Goal: Transaction & Acquisition: Purchase product/service

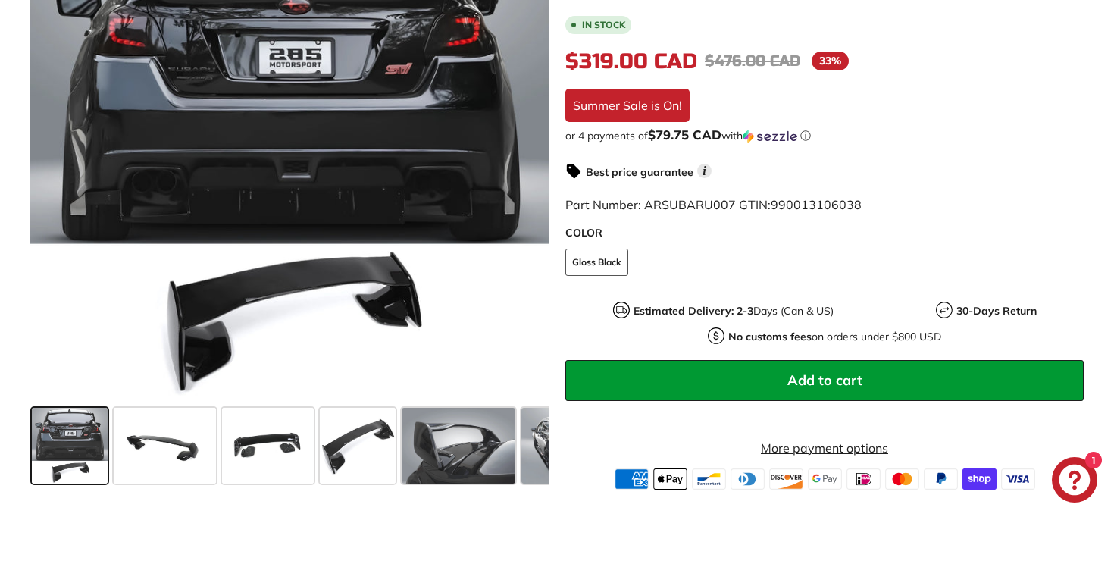
scroll to position [422, 0]
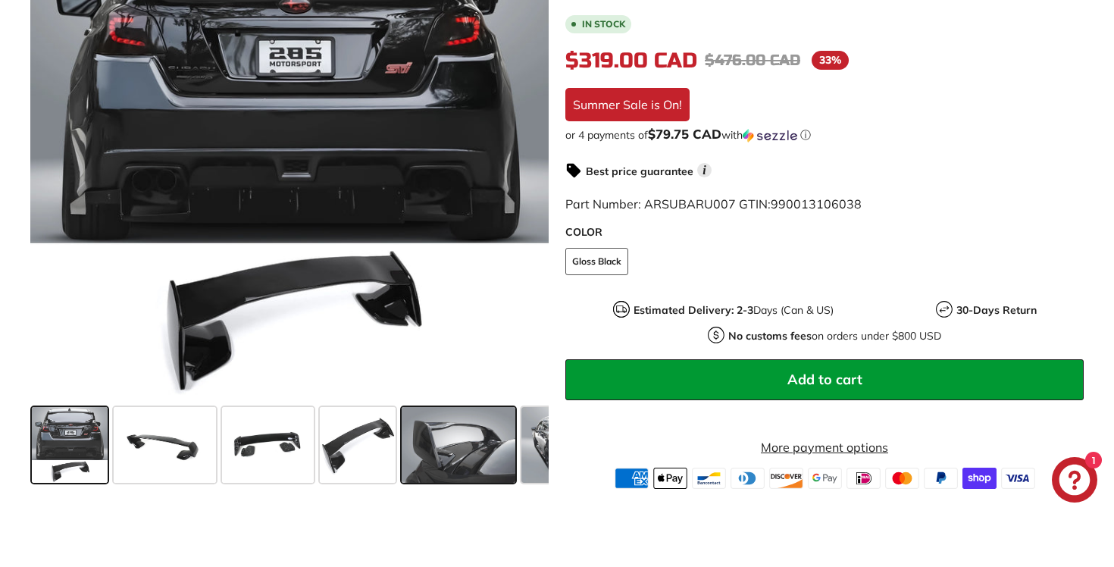
click at [435, 473] on span at bounding box center [459, 445] width 114 height 76
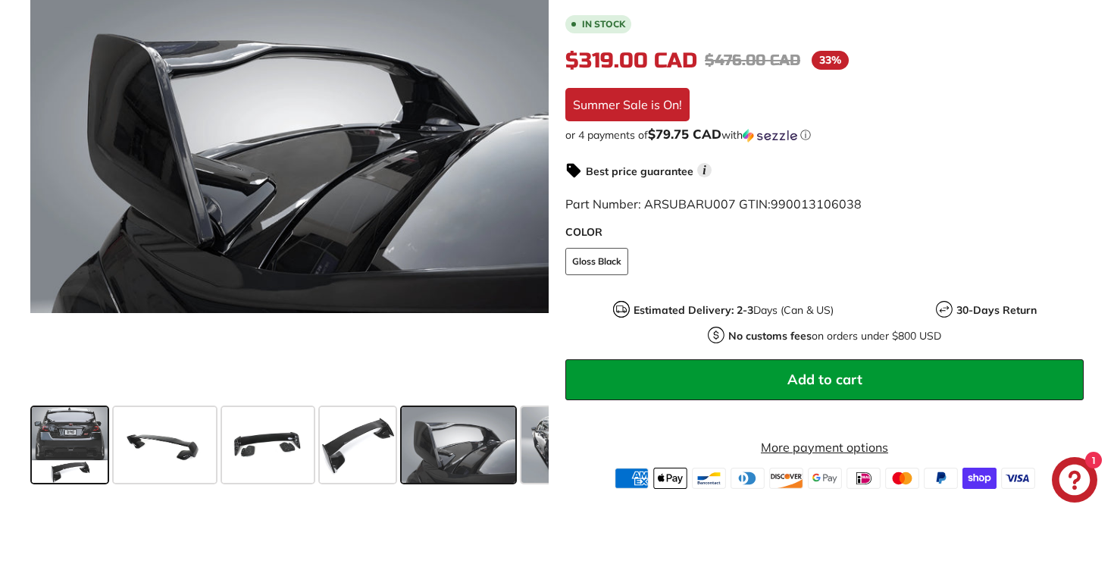
click at [84, 443] on span at bounding box center [70, 445] width 76 height 76
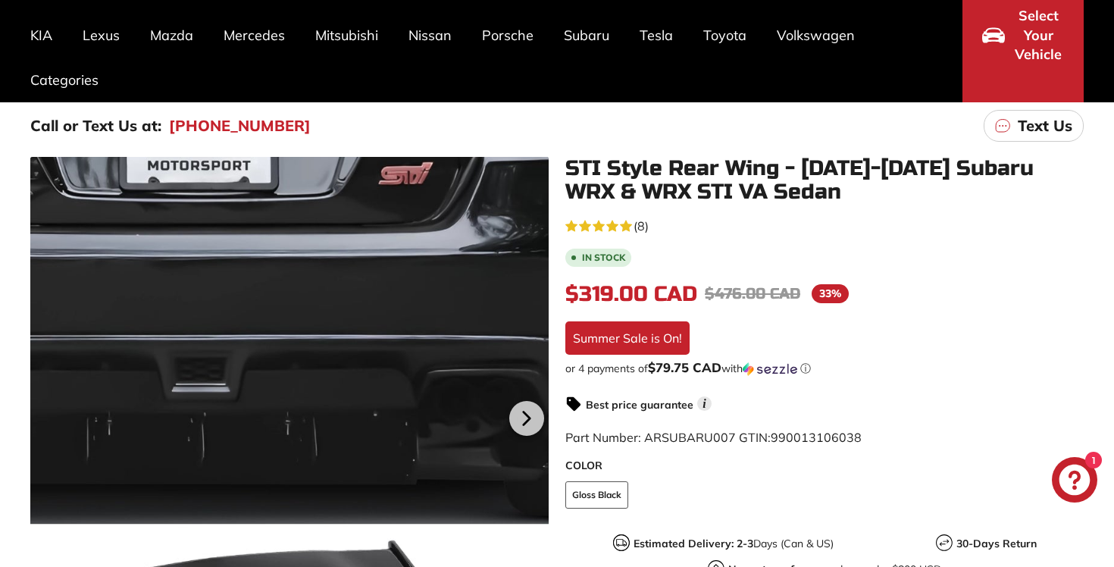
scroll to position [141, 0]
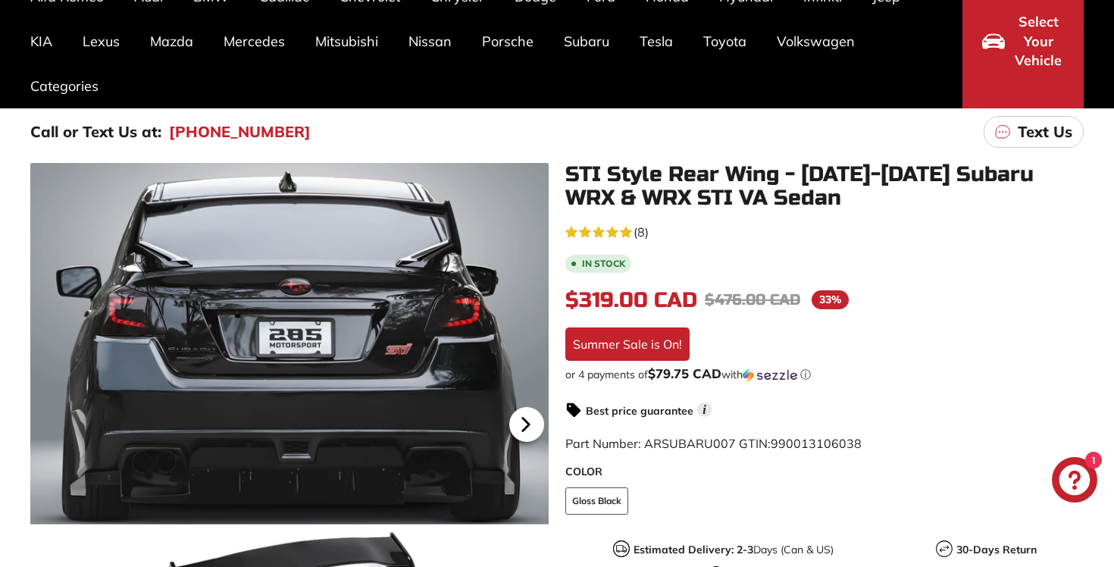
click at [525, 432] on icon at bounding box center [525, 424] width 35 height 35
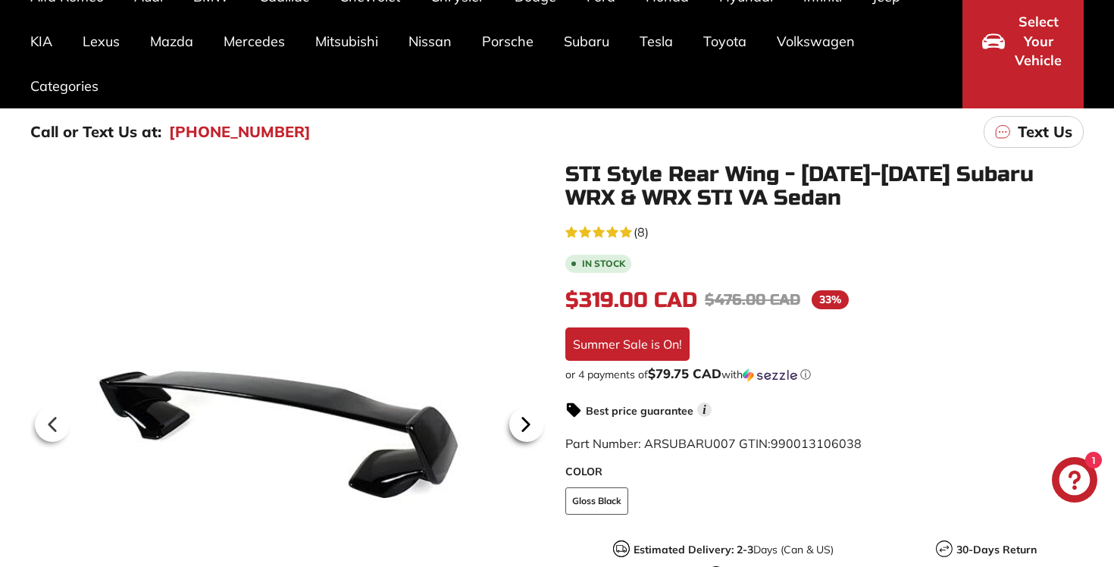
click at [525, 432] on icon at bounding box center [525, 424] width 35 height 35
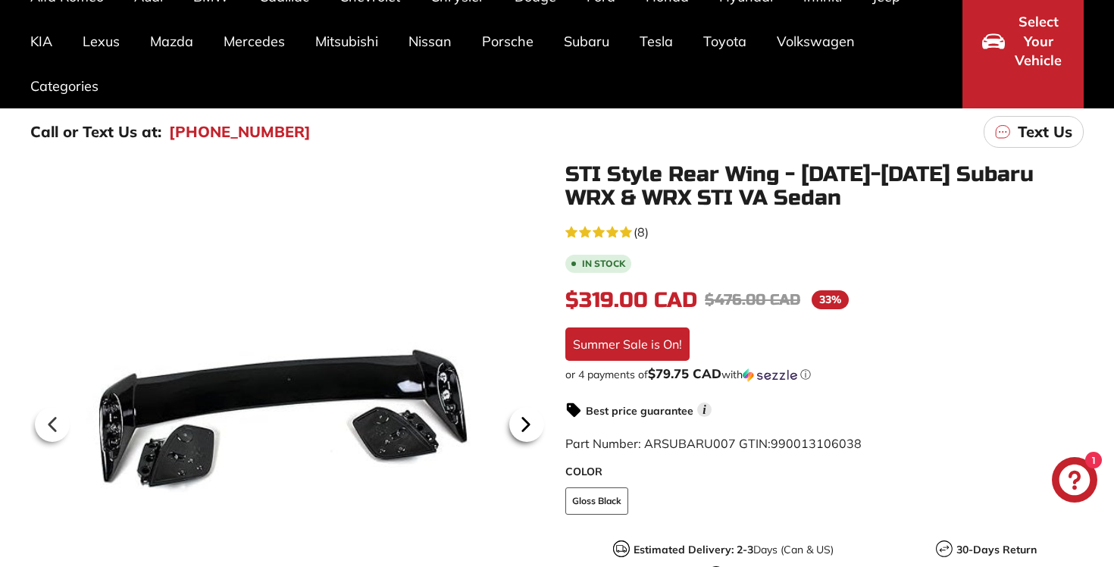
click at [525, 432] on icon at bounding box center [525, 424] width 35 height 35
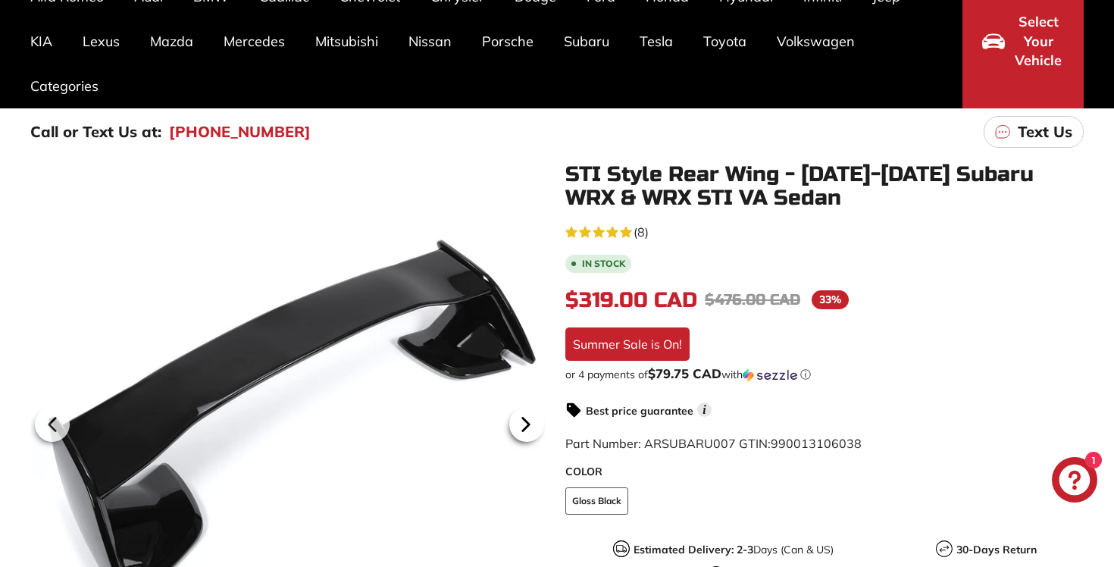
click at [525, 432] on icon at bounding box center [525, 424] width 35 height 35
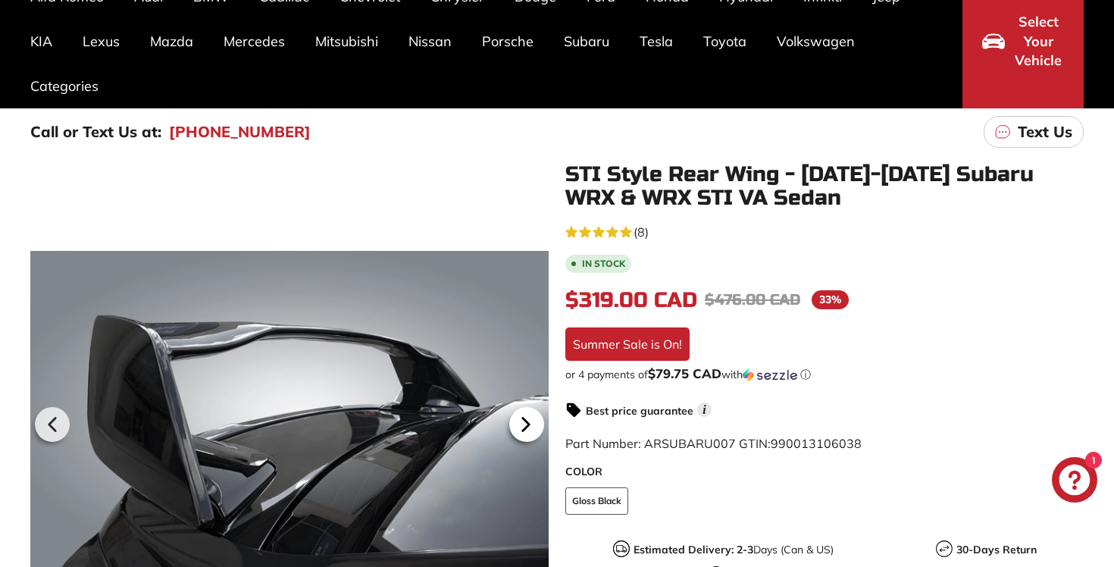
click at [525, 432] on icon at bounding box center [525, 424] width 35 height 35
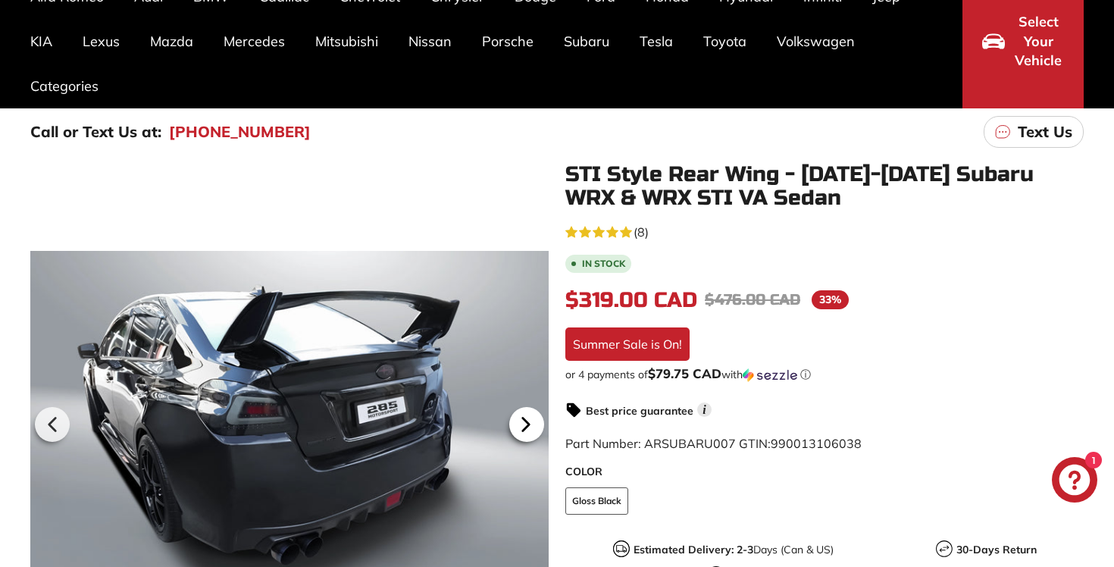
scroll to position [0, 272]
click at [526, 431] on icon at bounding box center [525, 424] width 35 height 35
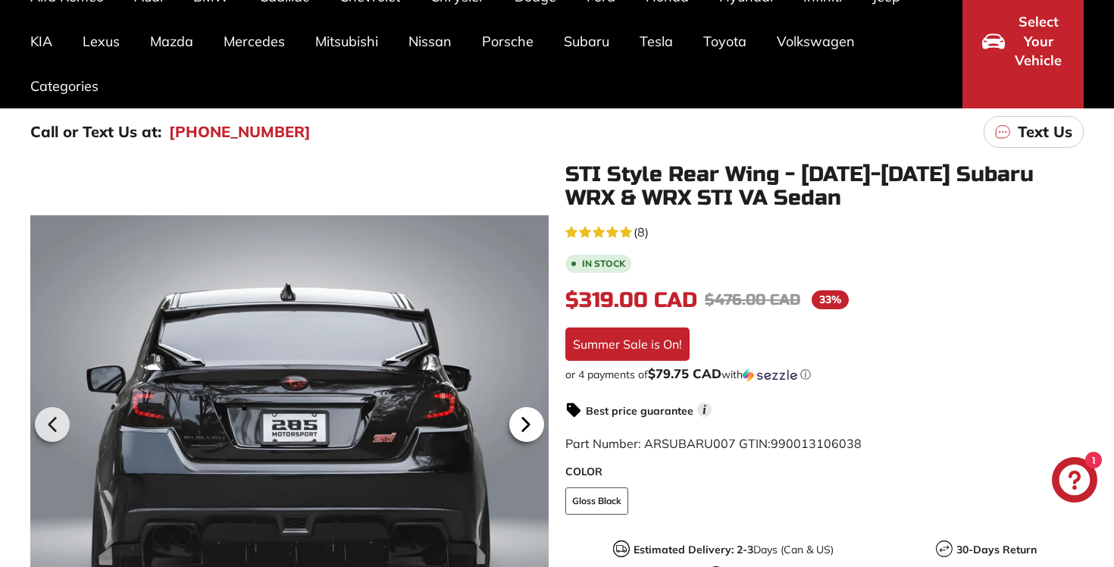
click at [526, 431] on icon at bounding box center [525, 424] width 35 height 35
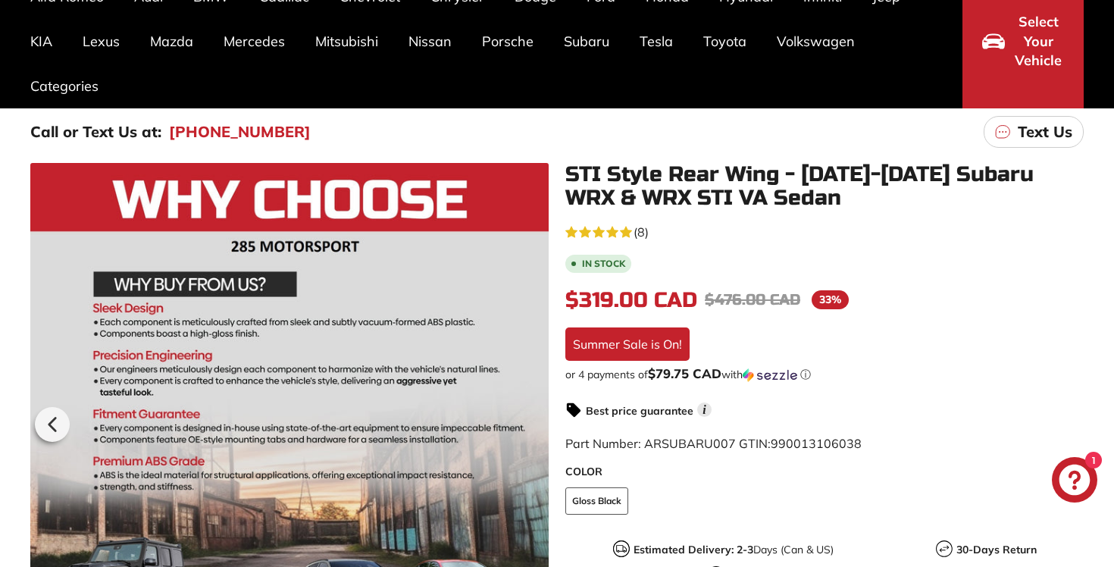
click at [526, 431] on div at bounding box center [289, 422] width 518 height 519
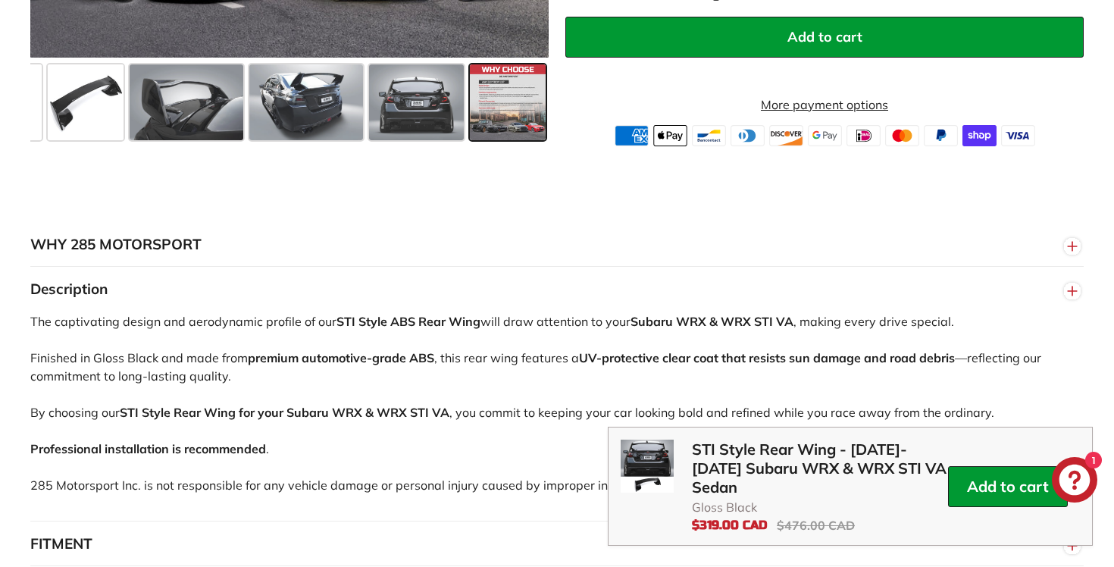
scroll to position [921, 0]
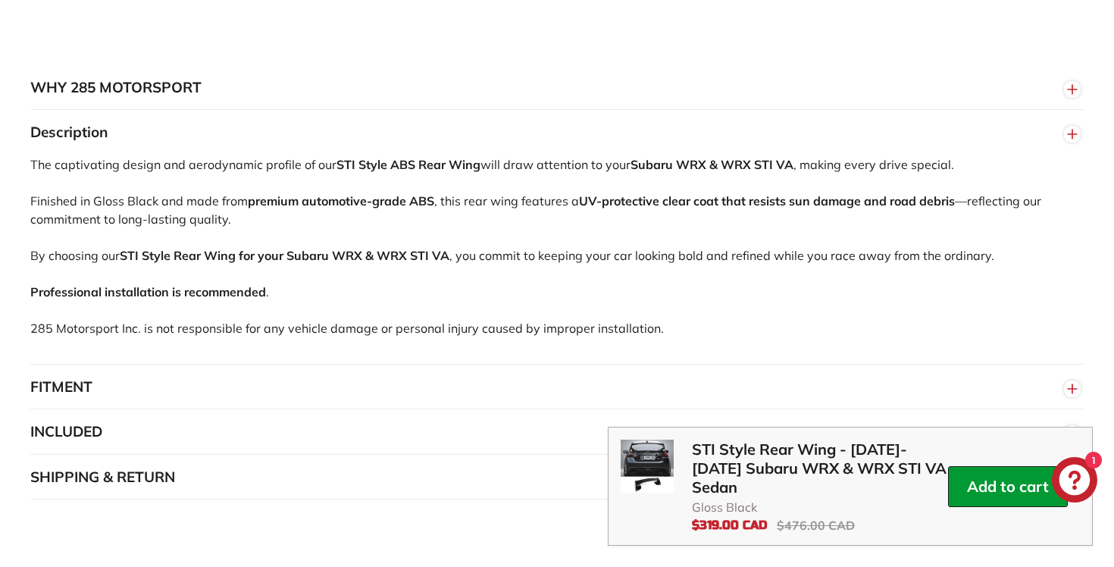
click at [461, 402] on button "FITMENT" at bounding box center [556, 386] width 1053 height 45
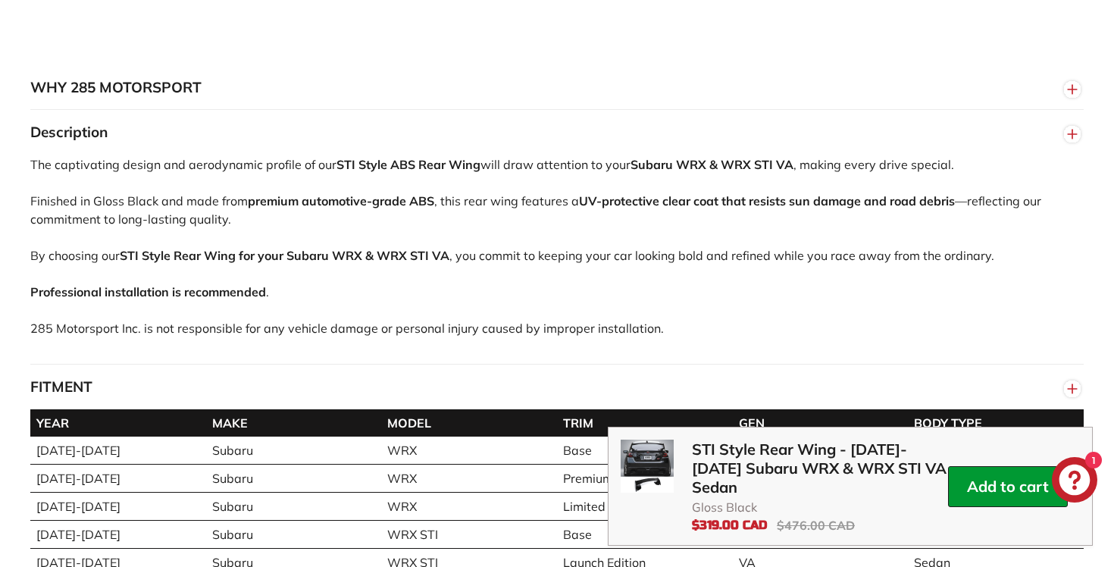
click at [461, 402] on button "FITMENT" at bounding box center [556, 386] width 1053 height 45
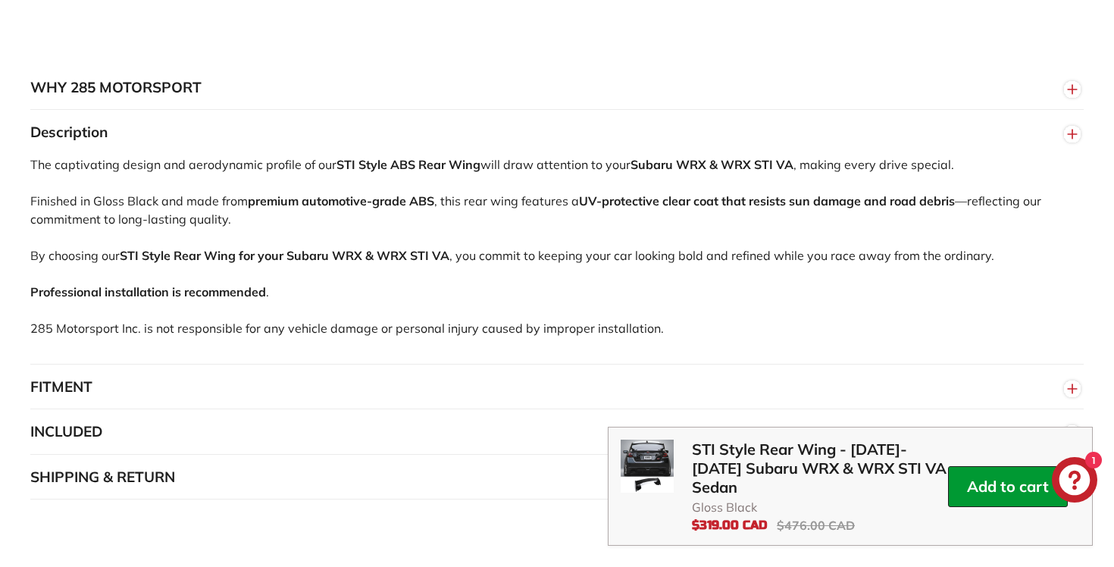
click at [452, 427] on button "INCLUDED" at bounding box center [556, 431] width 1053 height 45
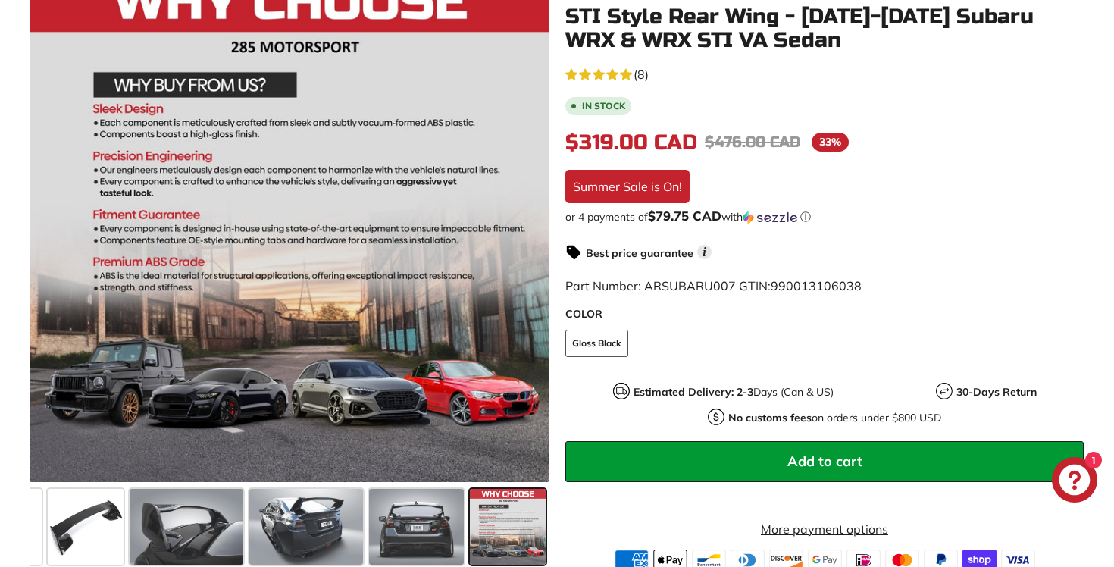
scroll to position [0, 0]
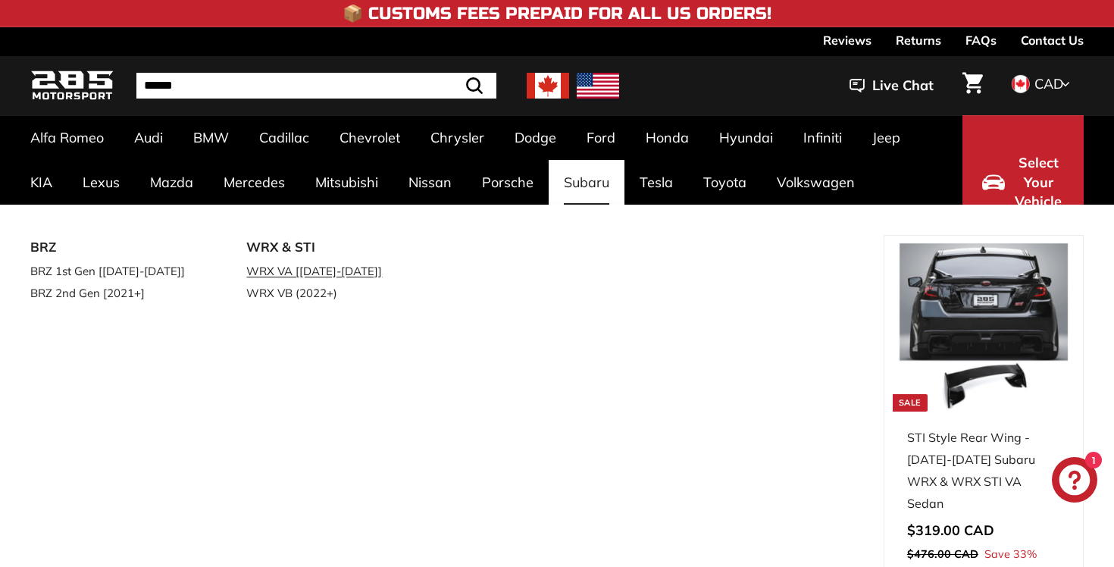
click at [315, 267] on link "WRX VA [[DATE]-[DATE]]" at bounding box center [333, 271] width 174 height 22
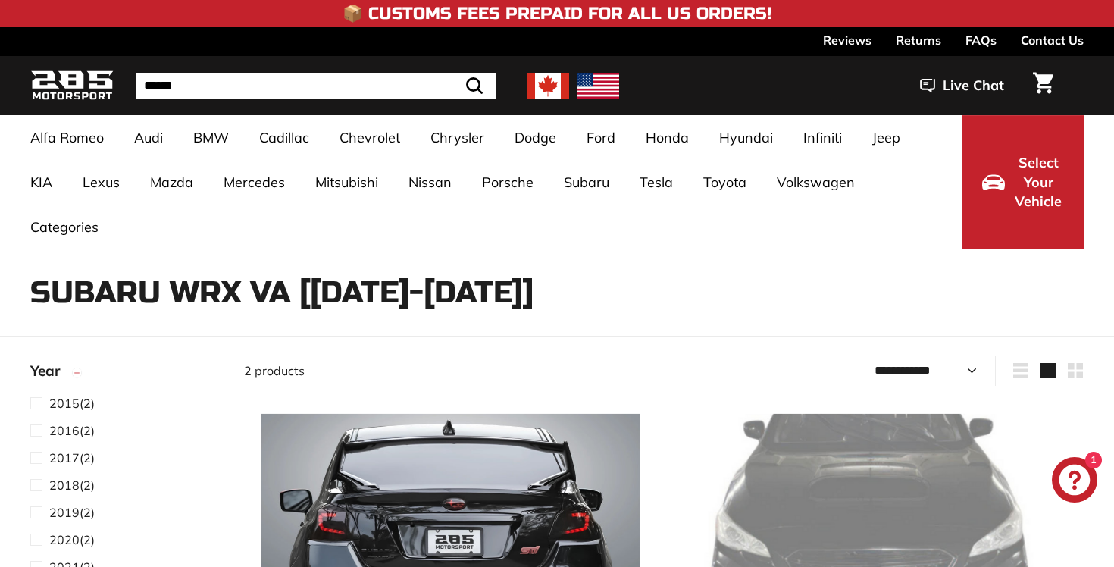
select select "**********"
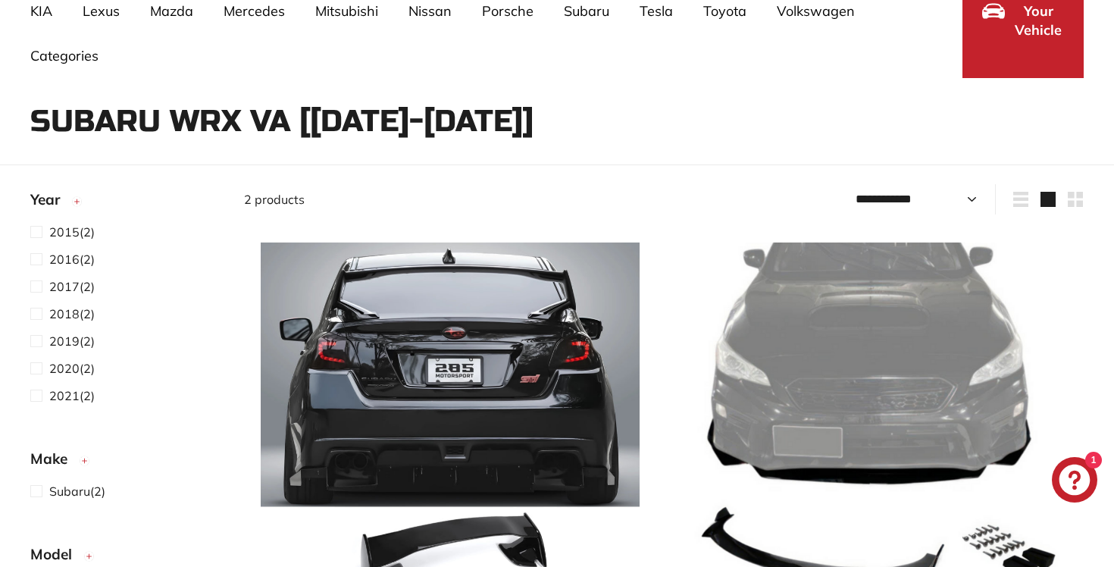
scroll to position [168, 0]
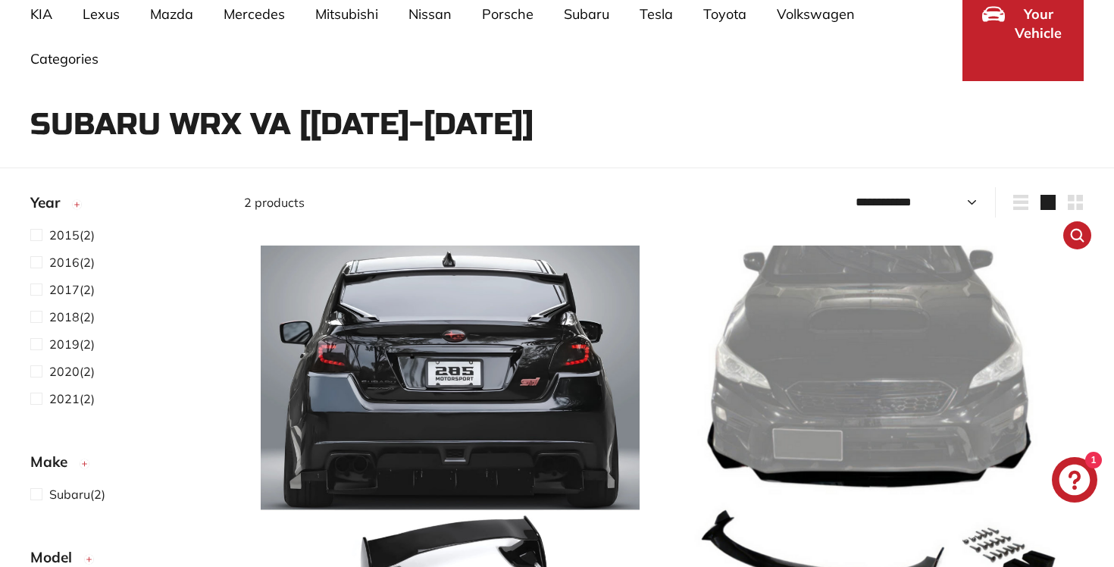
click at [760, 498] on img at bounding box center [877, 435] width 379 height 379
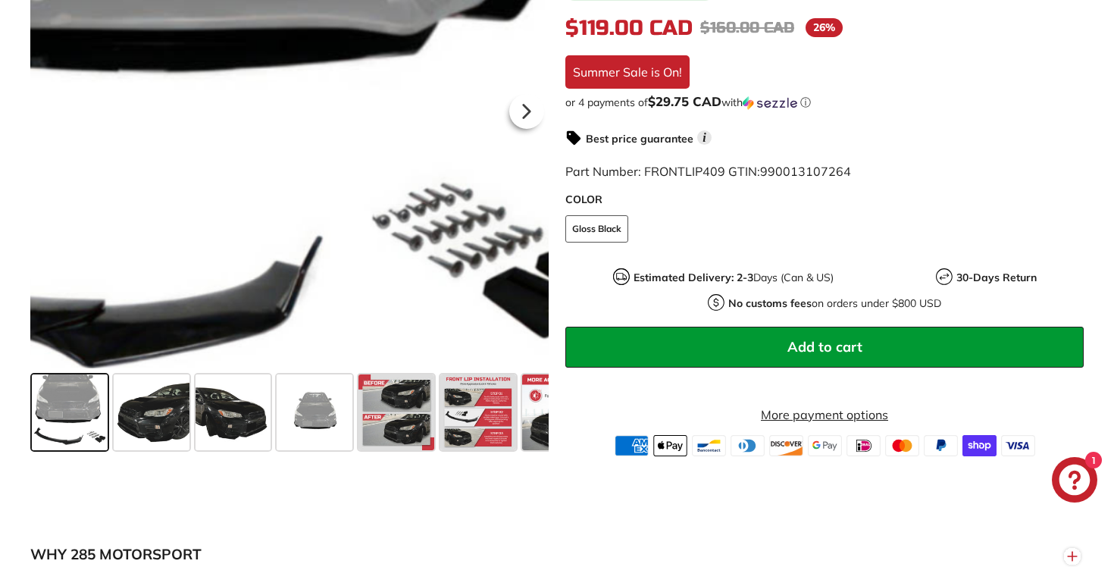
scroll to position [468, 0]
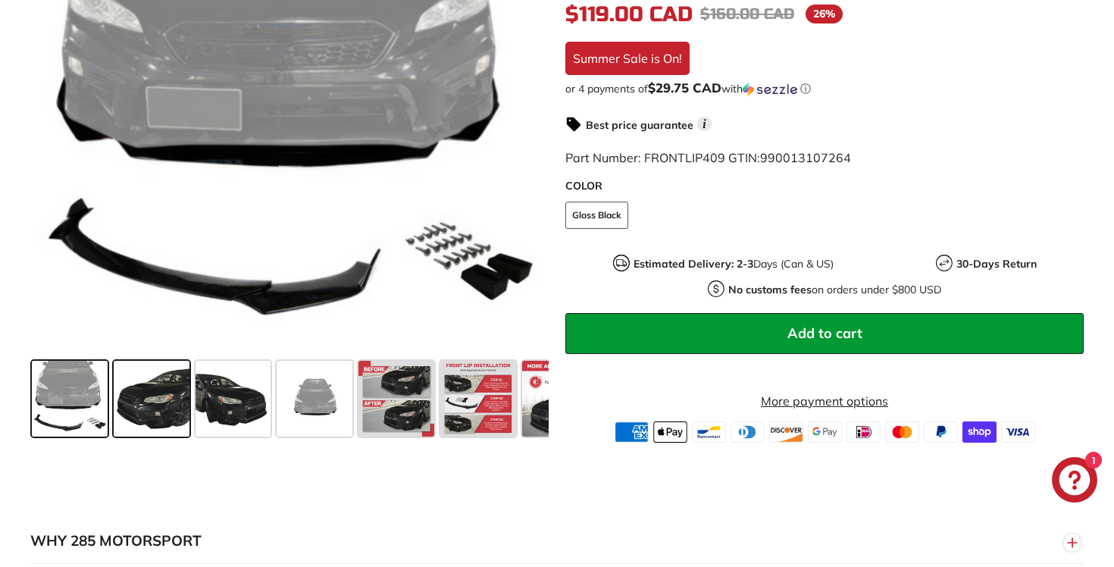
click at [172, 396] on span at bounding box center [152, 399] width 76 height 76
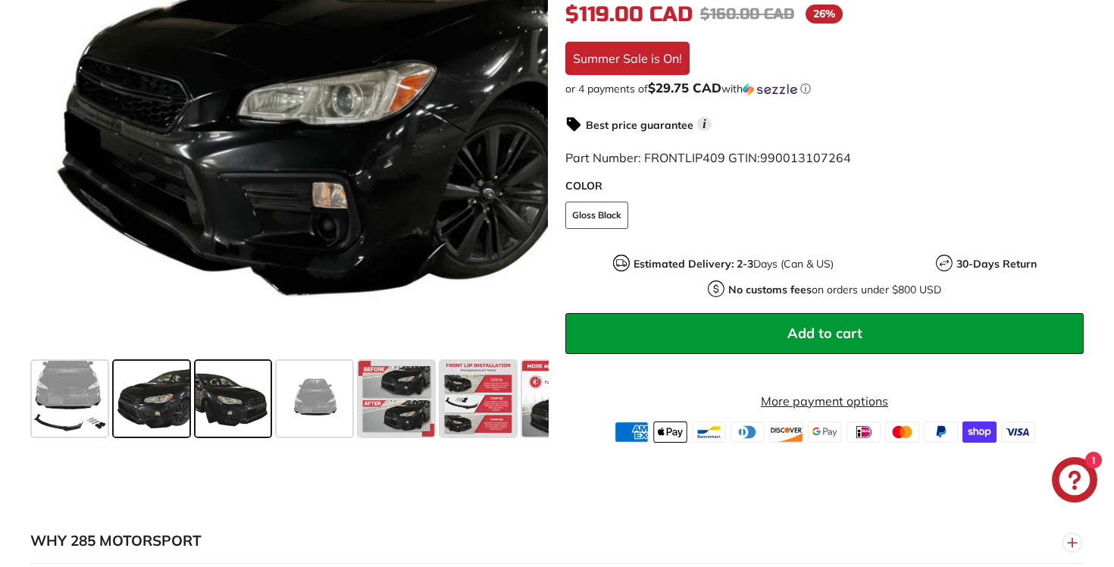
click at [211, 400] on span at bounding box center [234, 399] width 76 height 76
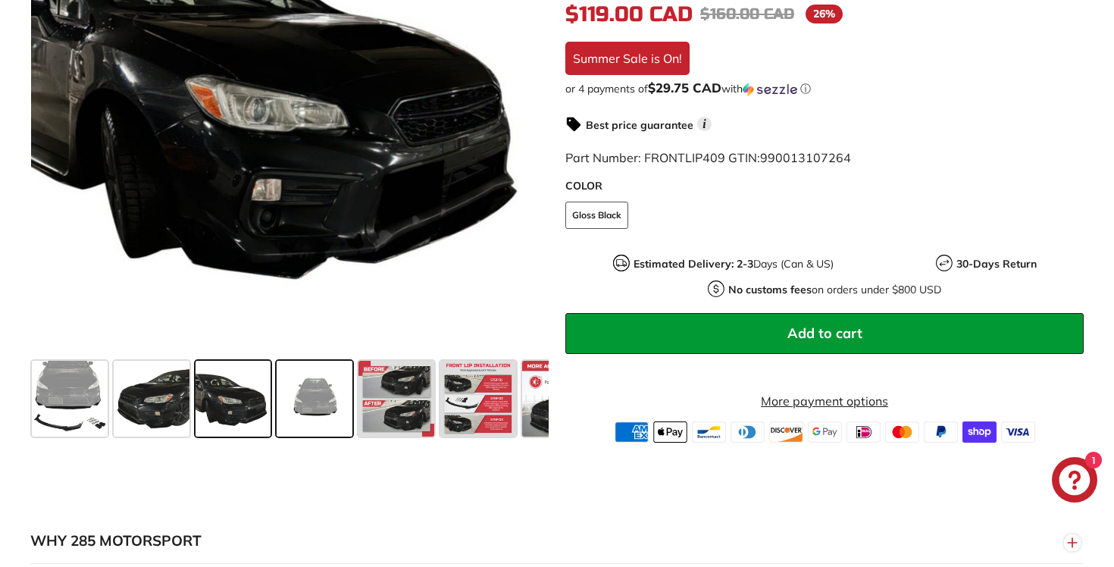
click at [288, 390] on span at bounding box center [315, 399] width 76 height 76
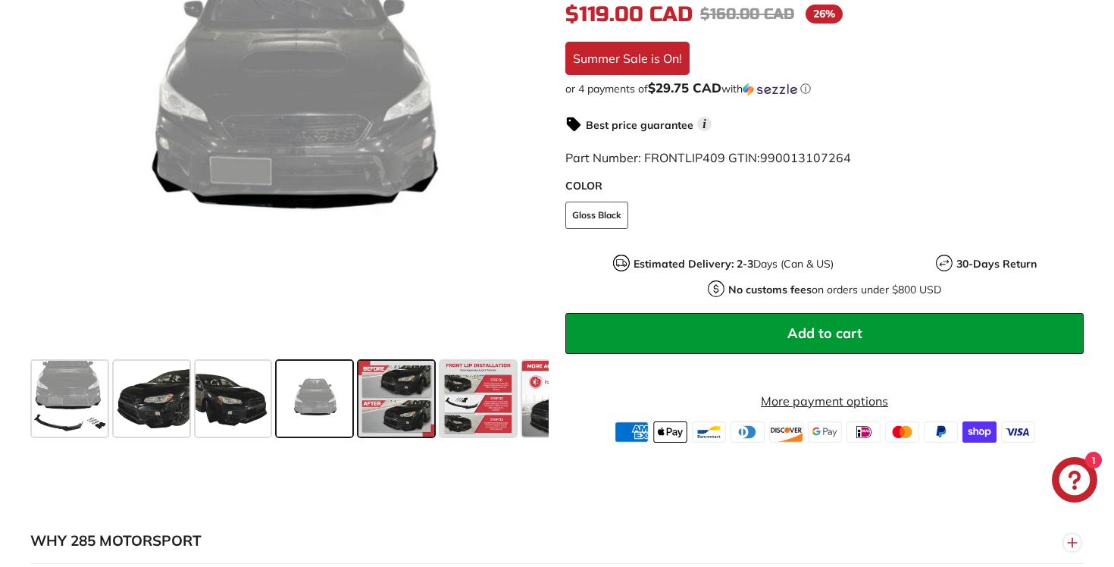
click at [392, 395] on span at bounding box center [396, 399] width 76 height 76
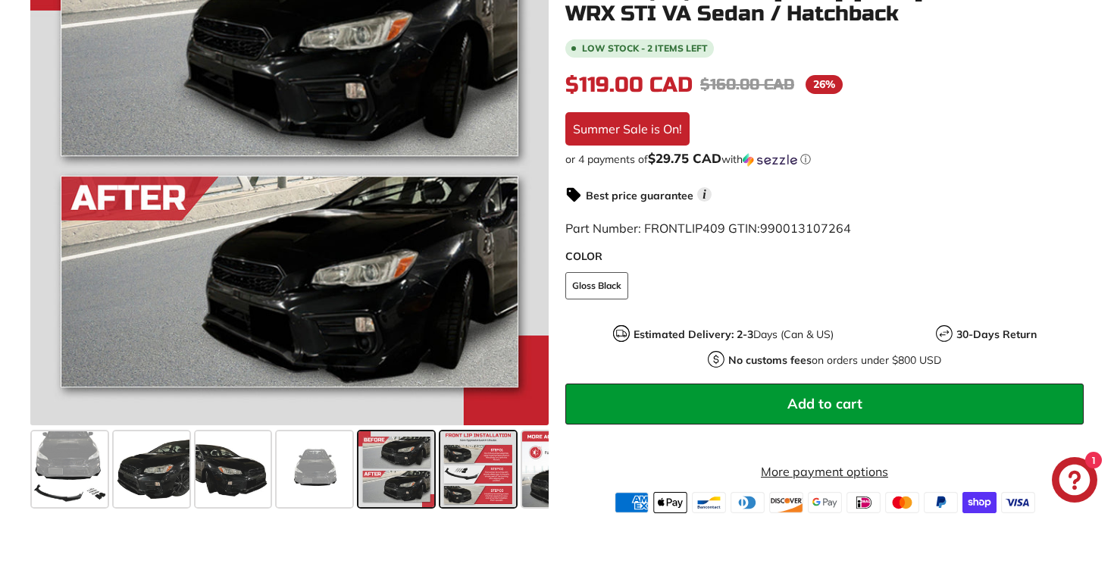
scroll to position [398, 0]
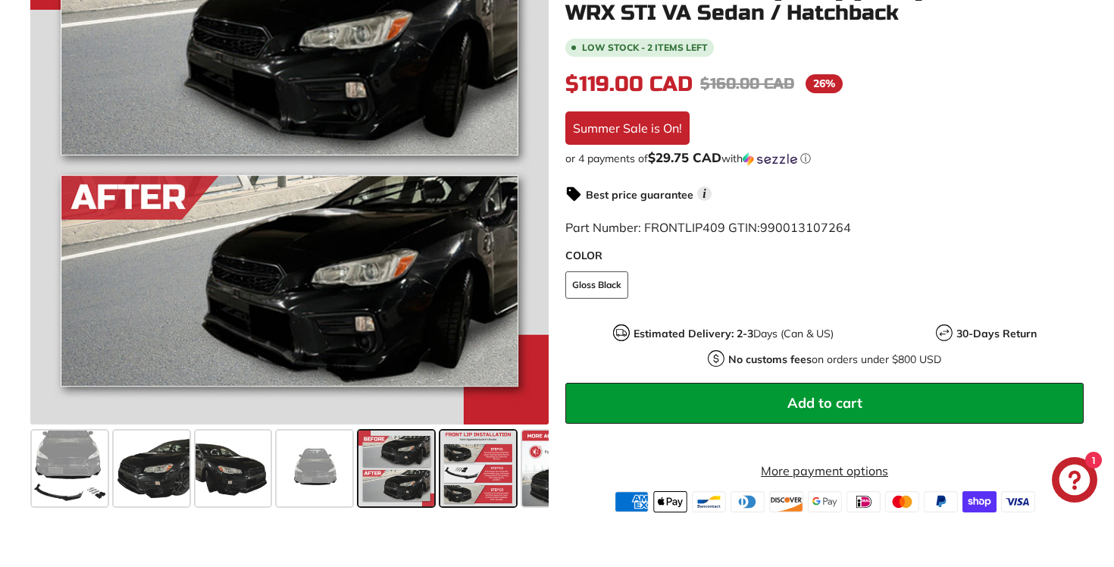
click at [480, 465] on span at bounding box center [478, 468] width 76 height 76
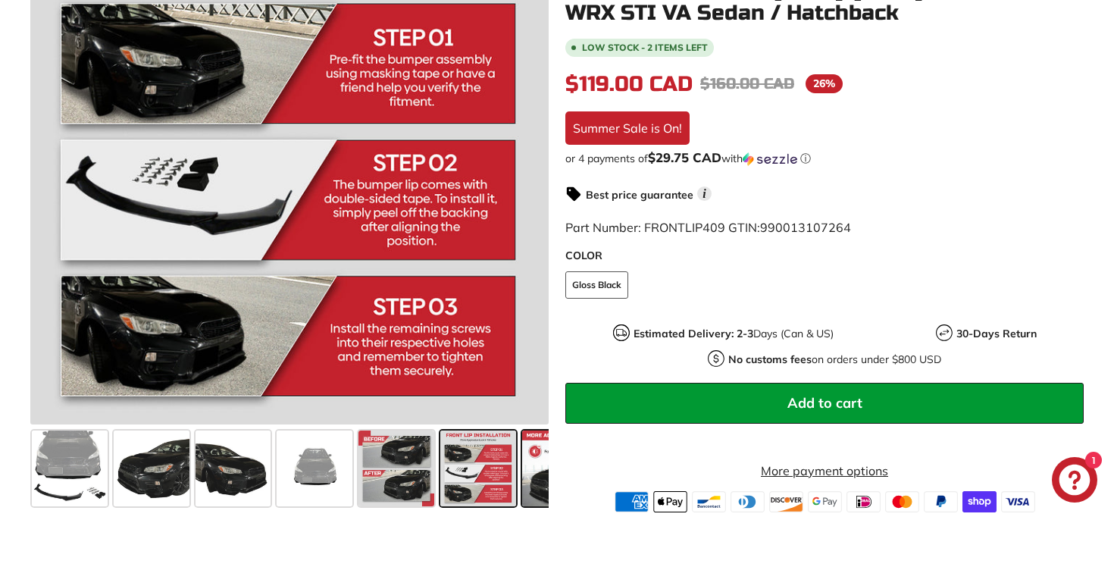
click at [546, 452] on span at bounding box center [560, 468] width 76 height 76
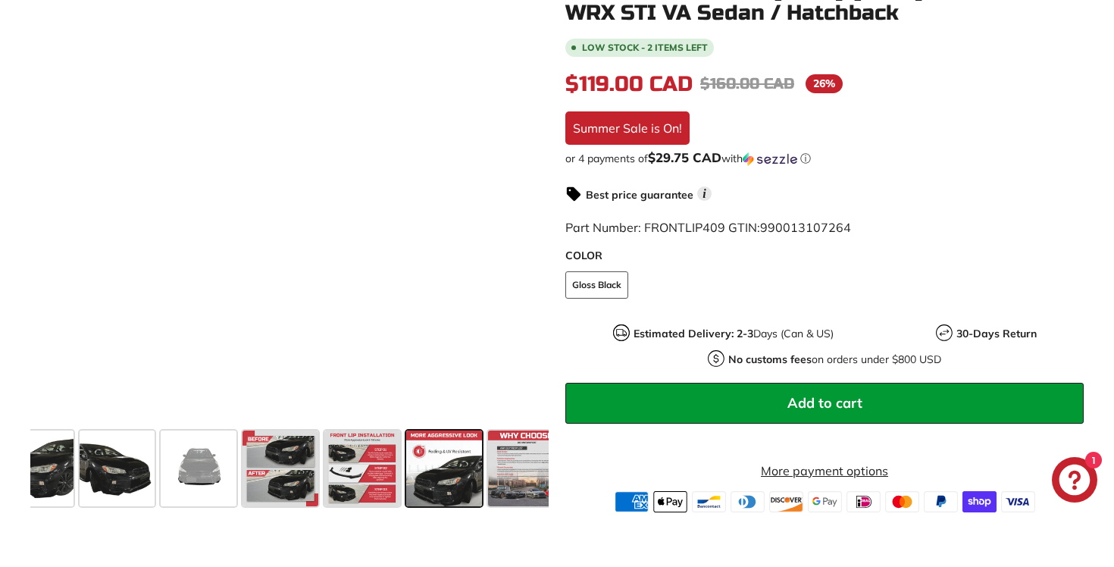
scroll to position [0, 134]
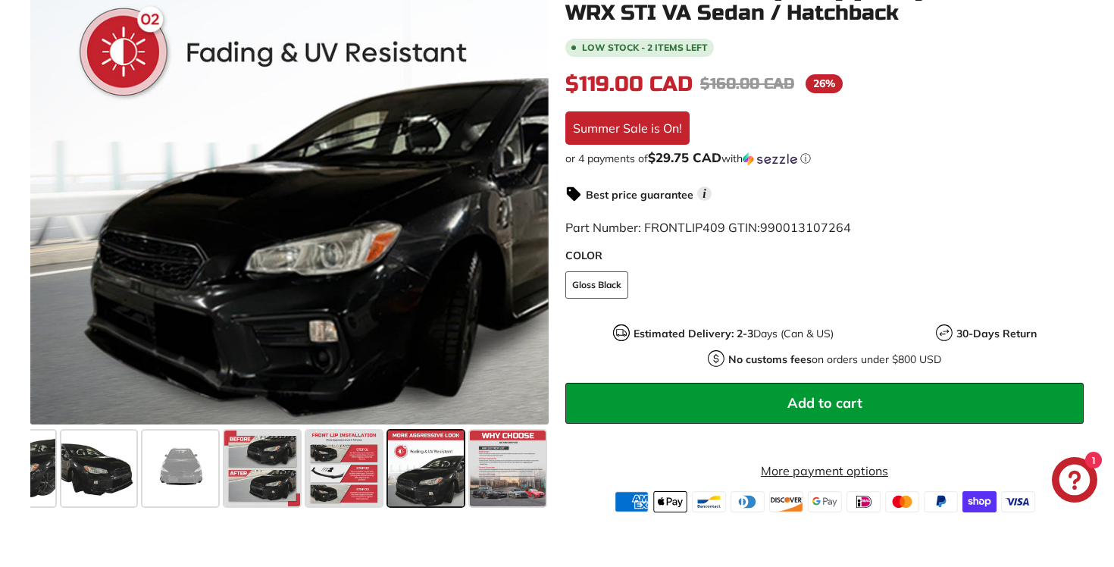
click at [546, 452] on div at bounding box center [508, 468] width 82 height 82
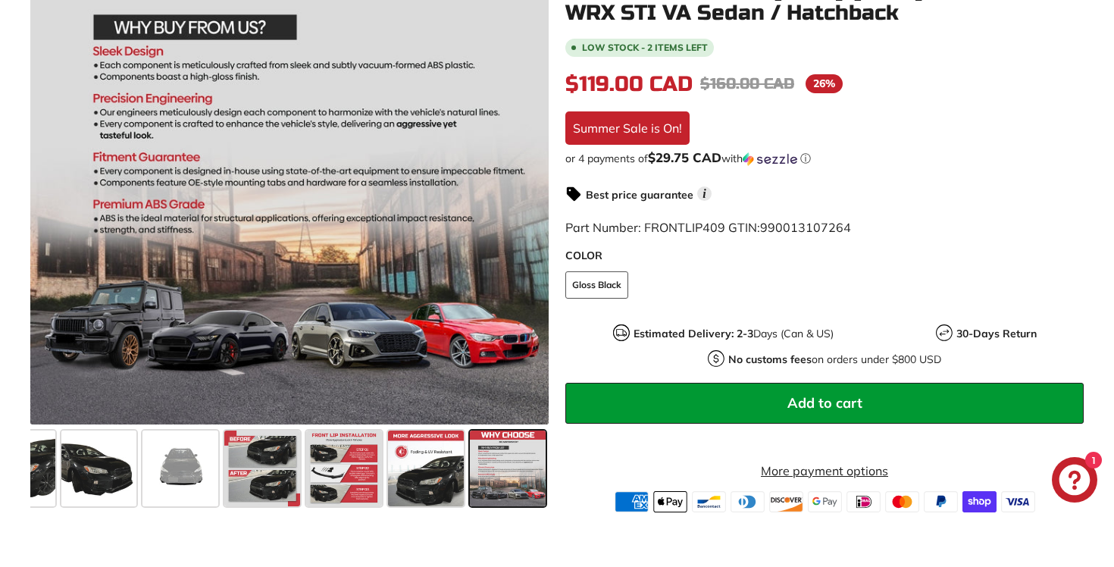
click at [545, 452] on span at bounding box center [508, 468] width 76 height 76
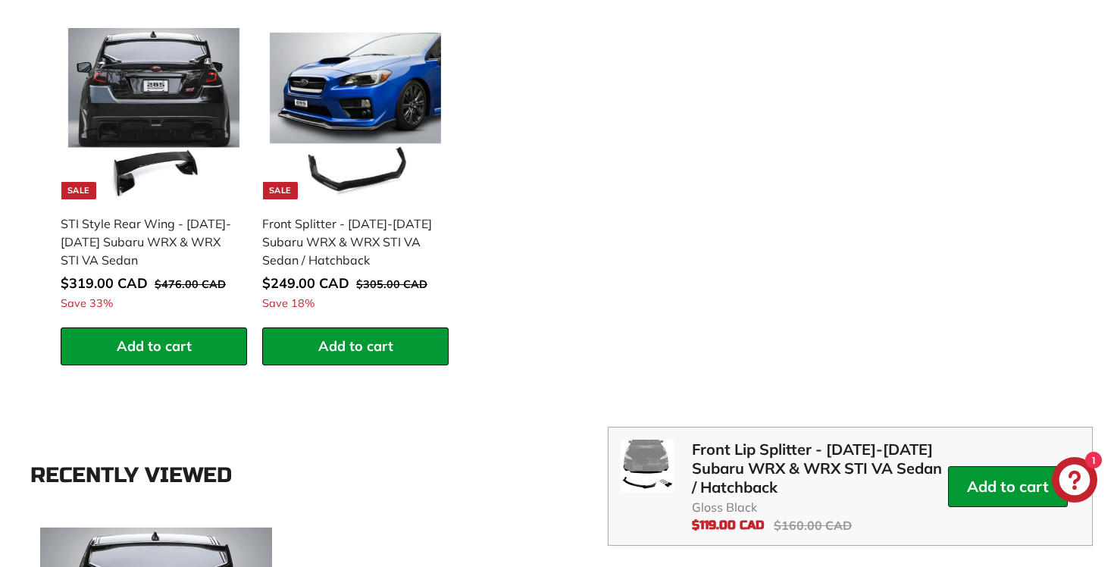
scroll to position [1544, 0]
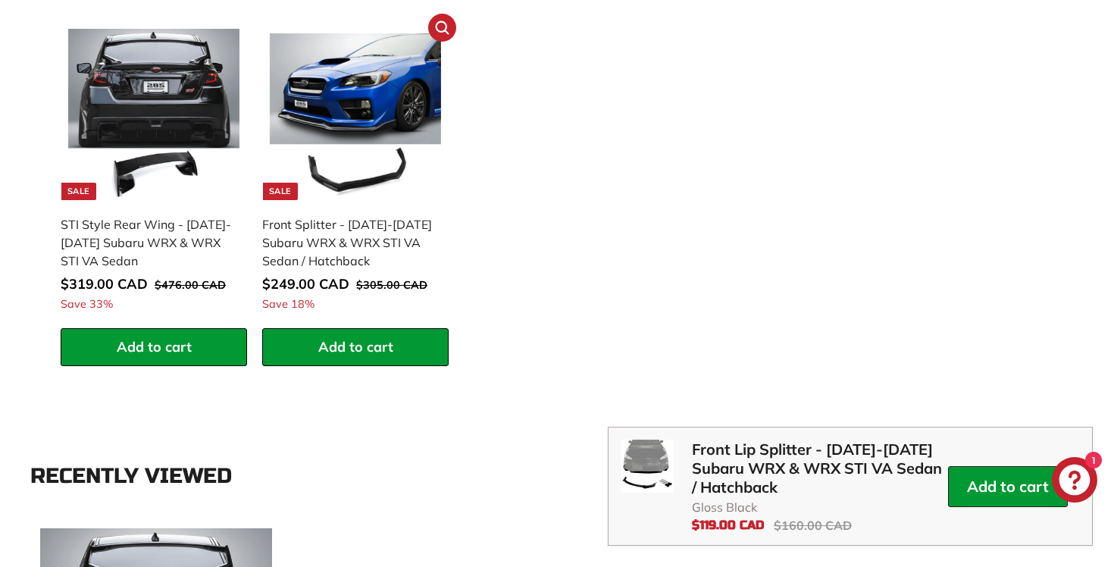
click at [423, 242] on div "Front Splitter - [DATE]-[DATE] Subaru WRX & WRX STI VA Sedan / Hatchback" at bounding box center [347, 242] width 171 height 55
